Goal: Task Accomplishment & Management: Manage account settings

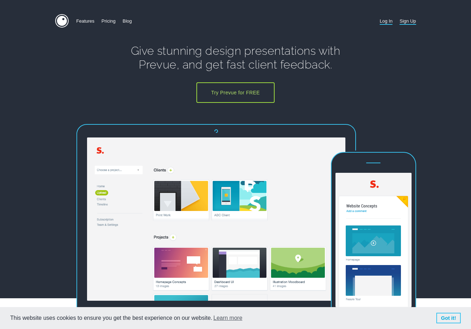
click at [387, 20] on link "Log In" at bounding box center [385, 21] width 13 height 14
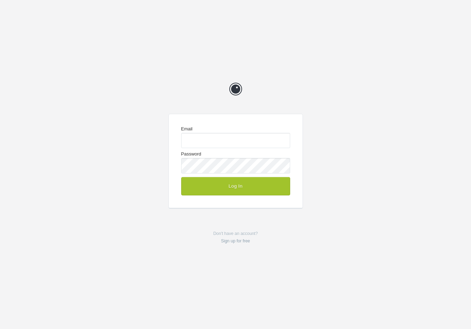
type input "[EMAIL_ADDRESS][DOMAIN_NAME]"
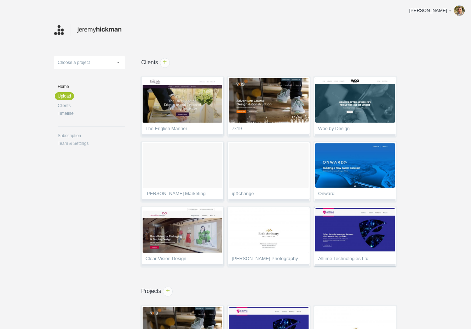
click at [321, 220] on img at bounding box center [355, 230] width 80 height 45
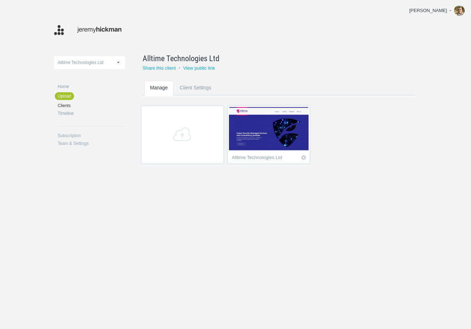
click at [268, 132] on img at bounding box center [269, 129] width 80 height 45
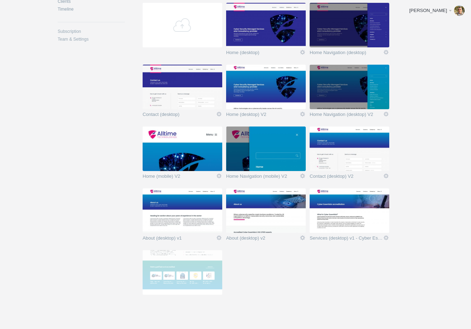
scroll to position [105, 0]
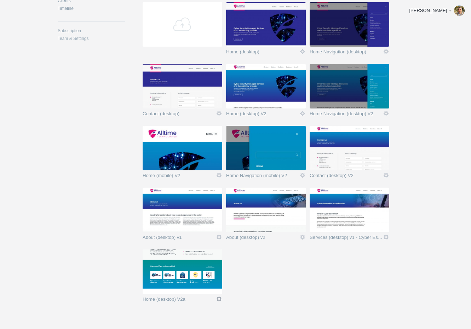
click at [220, 299] on link "Edit" at bounding box center [219, 299] width 6 height 6
click at [214, 268] on link "Edit / Replace" at bounding box center [204, 270] width 43 height 8
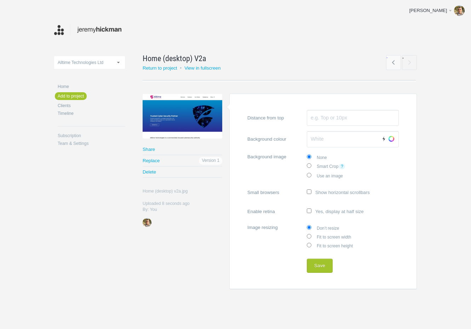
click at [330, 237] on label "Fit to screen width" at bounding box center [353, 236] width 92 height 9
click at [311, 237] on input "Fit to screen width" at bounding box center [309, 236] width 5 height 5
radio input "true"
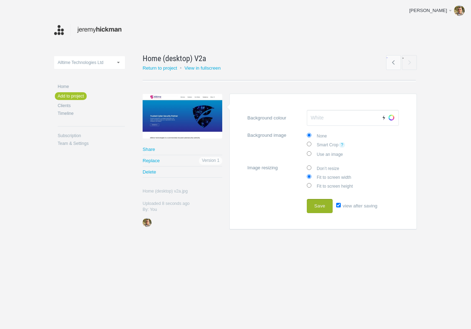
click at [321, 204] on button "Save" at bounding box center [320, 206] width 26 height 14
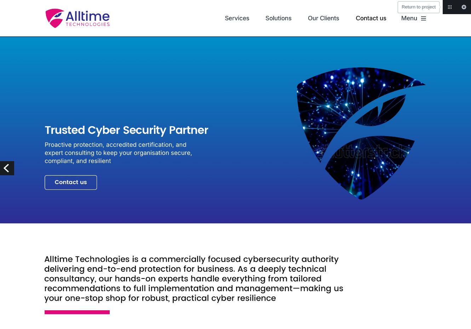
click at [450, 6] on link "Return to project" at bounding box center [449, 7] width 14 height 14
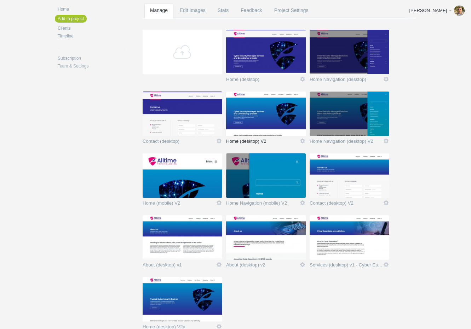
scroll to position [80, 0]
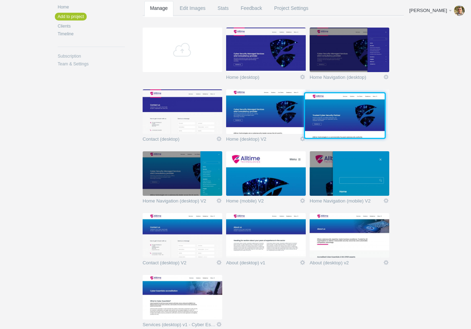
drag, startPoint x: 184, startPoint y: 291, endPoint x: 343, endPoint y: 112, distance: 239.5
click at [343, 112] on img at bounding box center [345, 115] width 80 height 45
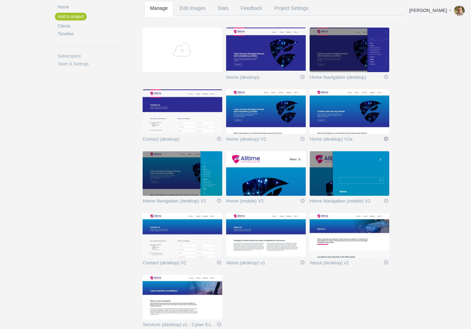
click at [385, 138] on link "Icon" at bounding box center [386, 139] width 6 height 6
click at [379, 107] on link "Edit / Replace" at bounding box center [371, 110] width 43 height 8
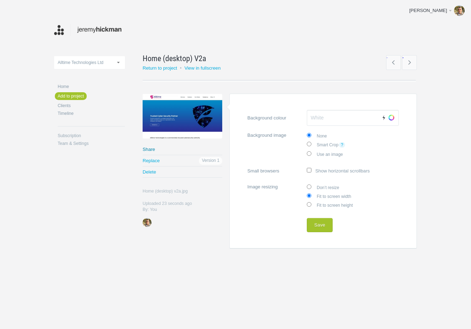
click at [149, 148] on link "Share" at bounding box center [182, 149] width 80 height 11
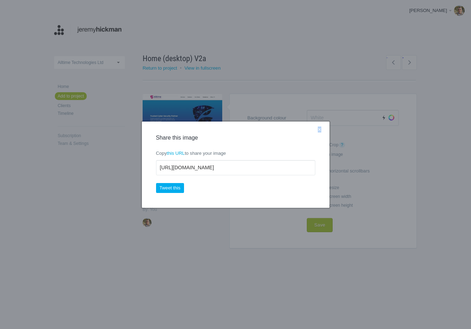
click at [149, 148] on div "× Share this image Copy this URL to share your image [URL][DOMAIN_NAME] Tweet t…" at bounding box center [235, 165] width 187 height 86
click at [319, 130] on link "×" at bounding box center [319, 130] width 9 height 9
